Goal: Task Accomplishment & Management: Use online tool/utility

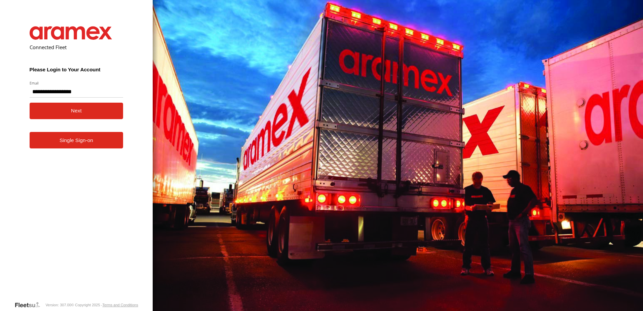
click at [78, 112] on button "Next" at bounding box center [77, 111] width 94 height 16
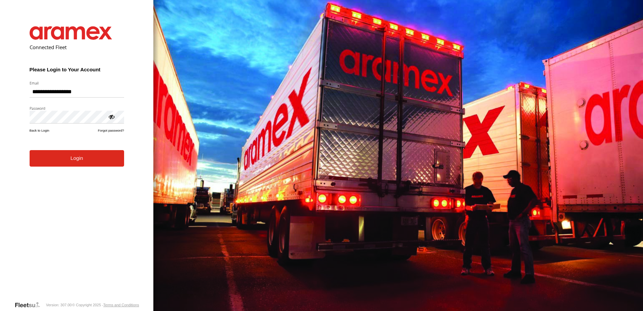
click at [84, 165] on button "Login" at bounding box center [77, 158] width 94 height 16
